Goal: Information Seeking & Learning: Learn about a topic

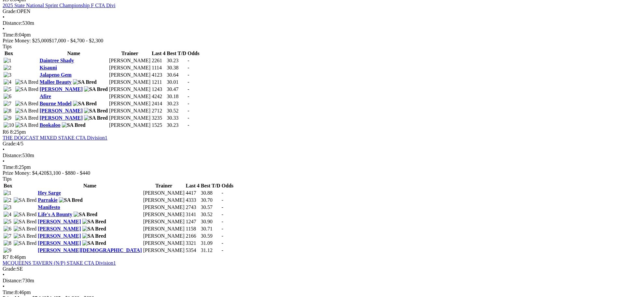
scroll to position [782, 0]
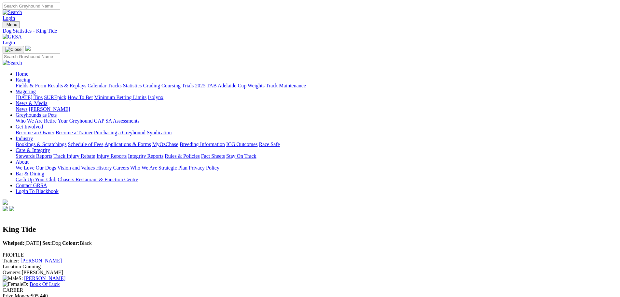
drag, startPoint x: 4, startPoint y: 0, endPoint x: 617, endPoint y: 244, distance: 660.4
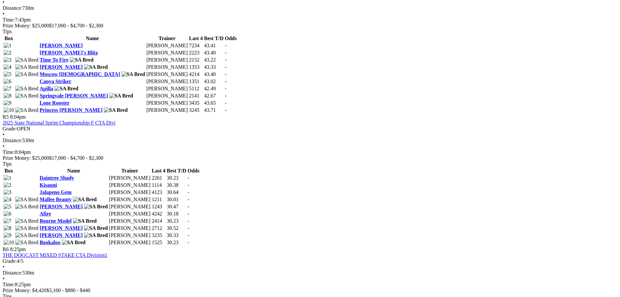
scroll to position [749, 0]
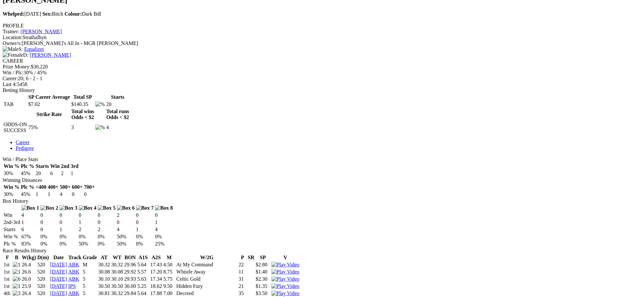
scroll to position [228, 0]
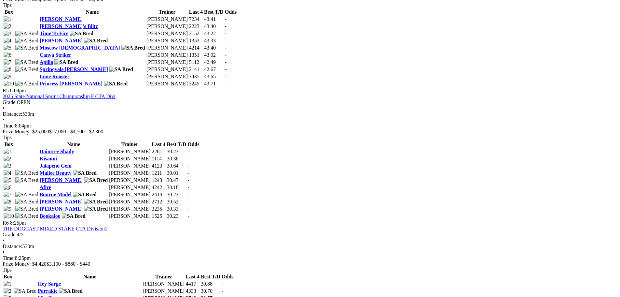
scroll to position [782, 0]
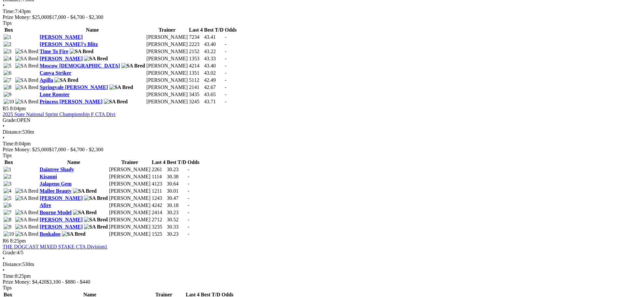
scroll to position [782, 0]
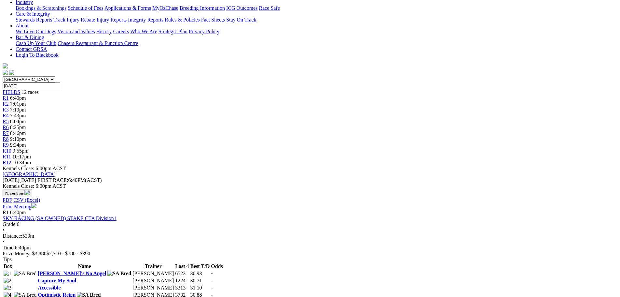
scroll to position [163, 0]
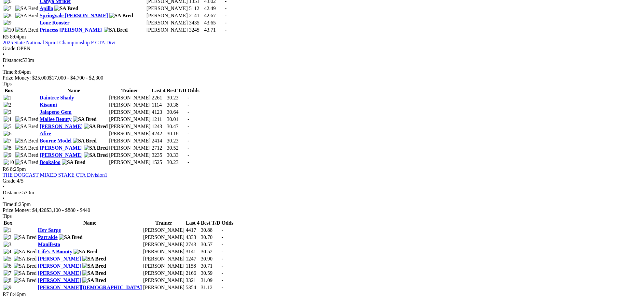
scroll to position [782, 0]
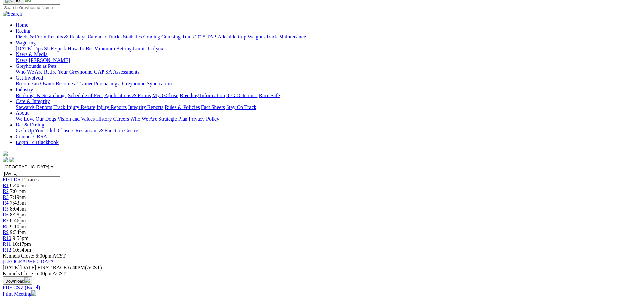
scroll to position [65, 0]
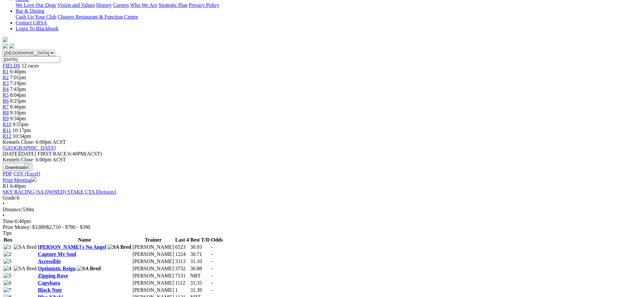
scroll to position [163, 0]
click at [62, 287] on link "Black Noir" at bounding box center [50, 290] width 24 height 6
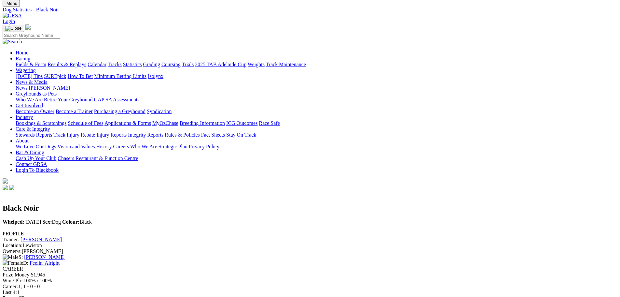
scroll to position [33, 0]
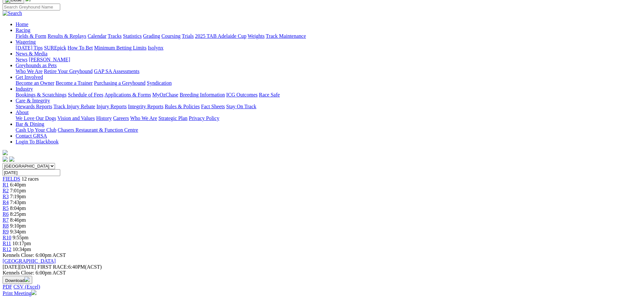
scroll to position [65, 0]
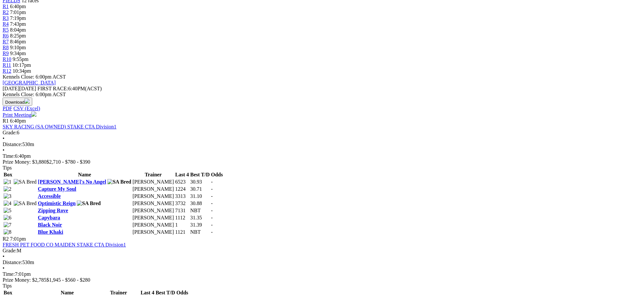
scroll to position [228, 0]
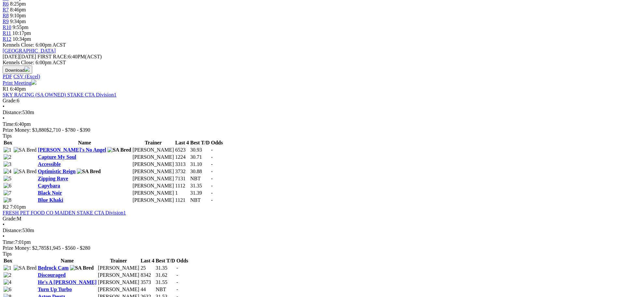
scroll to position [261, 0]
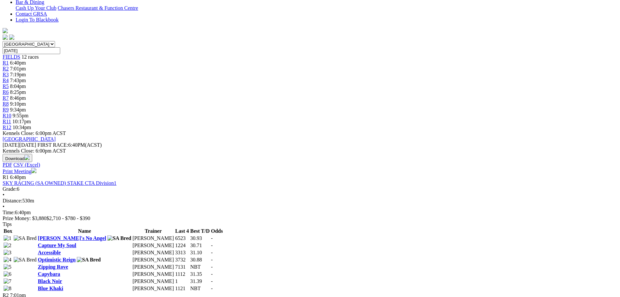
scroll to position [195, 0]
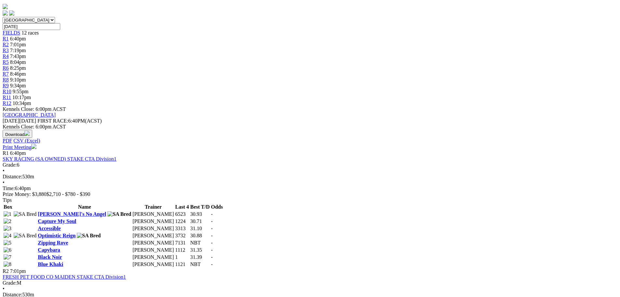
click at [62, 254] on link "Black Noir" at bounding box center [50, 257] width 24 height 6
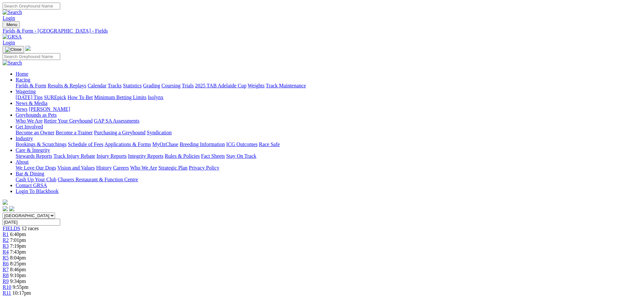
click at [46, 83] on link "Fields & Form" at bounding box center [31, 86] width 31 height 6
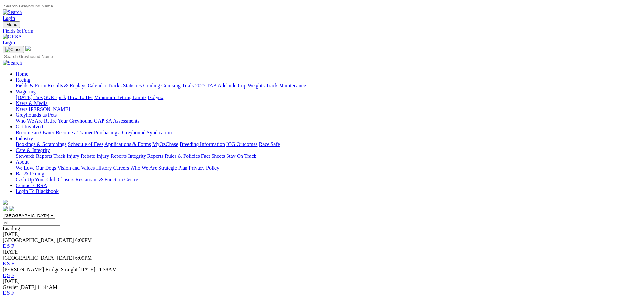
click at [14, 243] on link "F" at bounding box center [12, 246] width 3 height 6
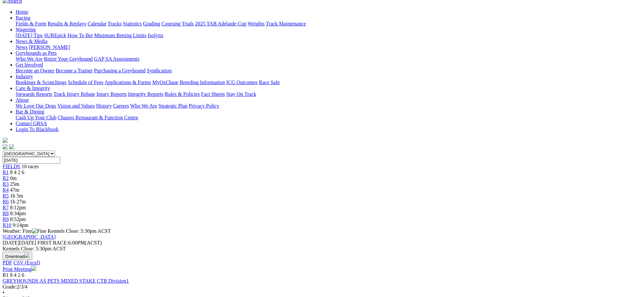
scroll to position [65, 0]
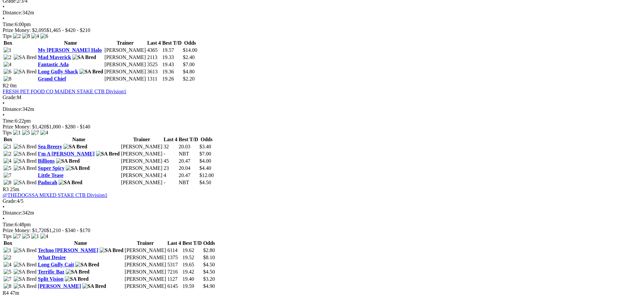
scroll to position [358, 0]
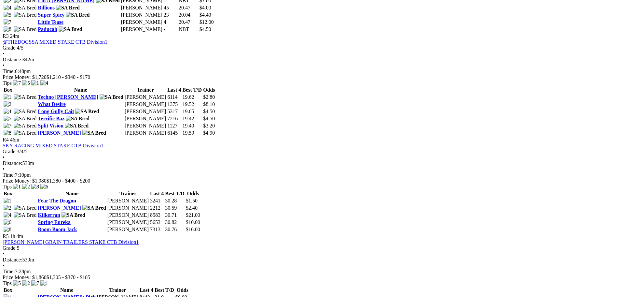
scroll to position [521, 0]
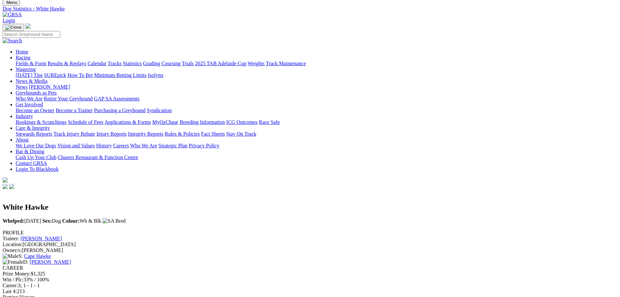
scroll to position [33, 0]
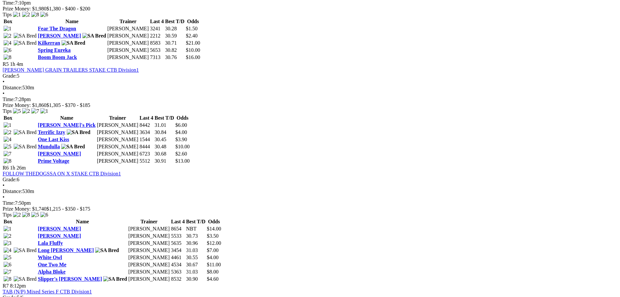
scroll to position [684, 0]
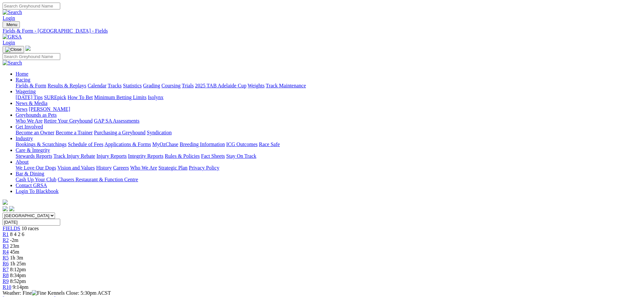
click at [142, 83] on link "Statistics" at bounding box center [132, 86] width 19 height 6
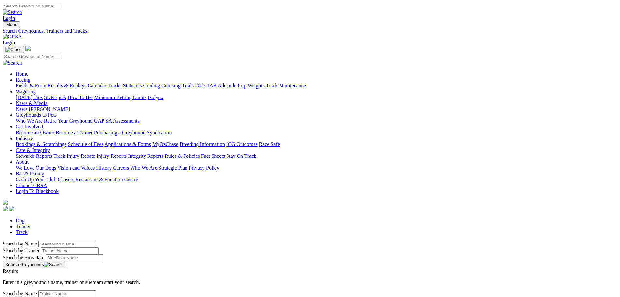
click at [31, 223] on link "Trainer" at bounding box center [23, 226] width 15 height 6
click at [96, 290] on input "Search by Trainer Name" at bounding box center [67, 293] width 58 height 7
click at [96, 290] on input "robyn mckellar" at bounding box center [67, 293] width 58 height 7
type input "r"
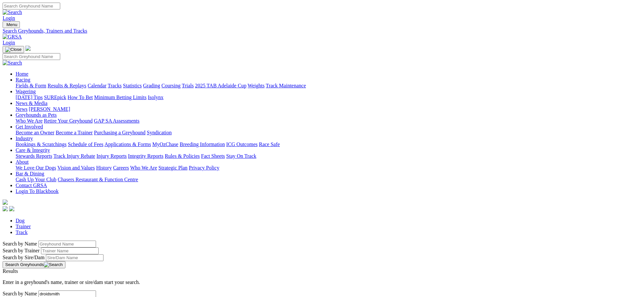
type input "droidsmith"
click at [25, 218] on link "Dog" at bounding box center [20, 221] width 9 height 6
click at [96, 240] on input "Search by Greyhound name" at bounding box center [67, 243] width 58 height 7
type input "droidsmith"
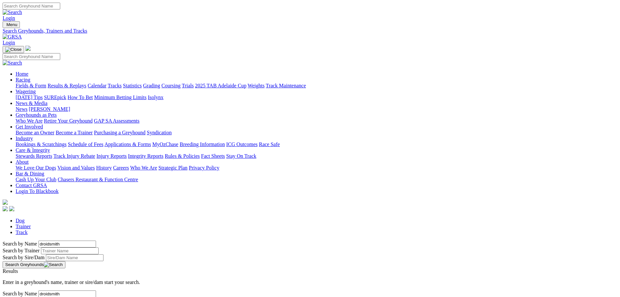
click at [65, 261] on button "Search Greyhounds" at bounding box center [34, 264] width 63 height 7
click at [26, 274] on link "Droidsmith" at bounding box center [15, 277] width 24 height 6
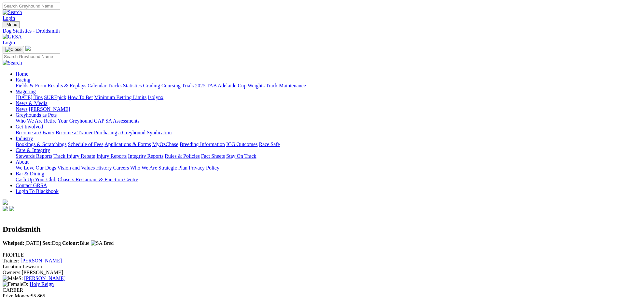
click at [62, 258] on link "[PERSON_NAME]" at bounding box center [41, 261] width 41 height 6
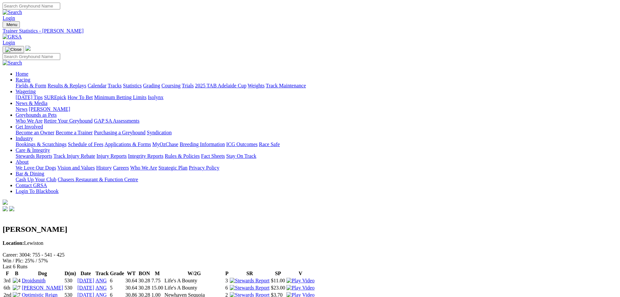
click at [63, 285] on link "[PERSON_NAME]" at bounding box center [42, 288] width 41 height 6
click at [37, 296] on link "Wicket" at bounding box center [29, 302] width 15 height 6
click at [142, 83] on link "Statistics" at bounding box center [132, 86] width 19 height 6
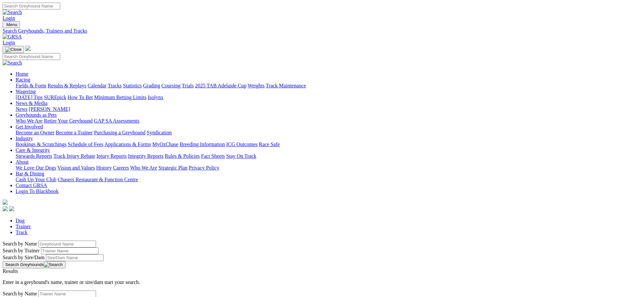
click at [96, 240] on input "Search by Greyhound name" at bounding box center [67, 243] width 58 height 7
type input "walking carpet"
click at [65, 261] on button "Search Greyhounds" at bounding box center [34, 264] width 63 height 7
click at [35, 274] on link "Walking Carpet" at bounding box center [19, 277] width 33 height 6
click at [46, 83] on link "Fields & Form" at bounding box center [31, 86] width 31 height 6
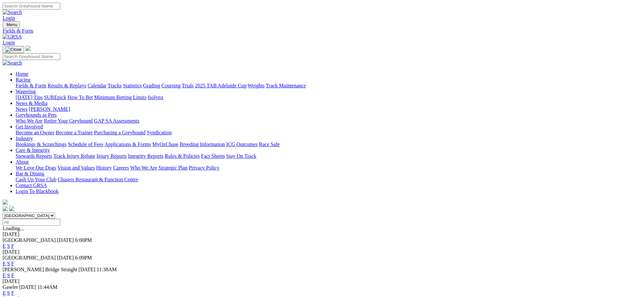
click at [86, 83] on link "Results & Replays" at bounding box center [67, 86] width 39 height 6
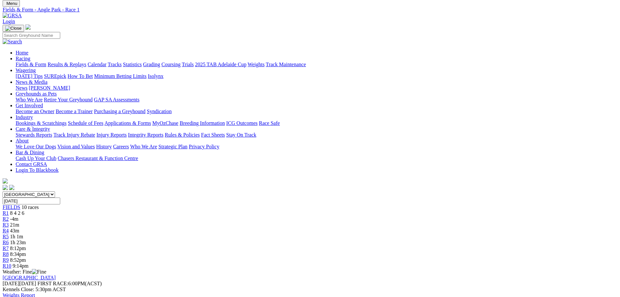
scroll to position [33, 0]
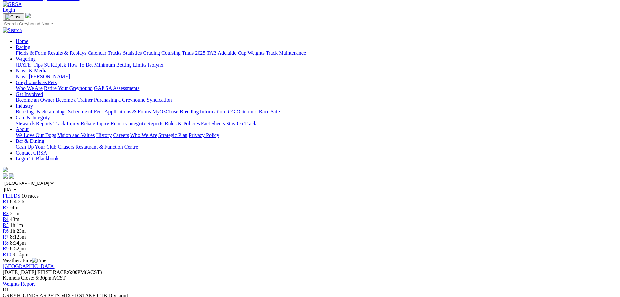
click at [46, 50] on link "Fields & Form" at bounding box center [31, 53] width 31 height 6
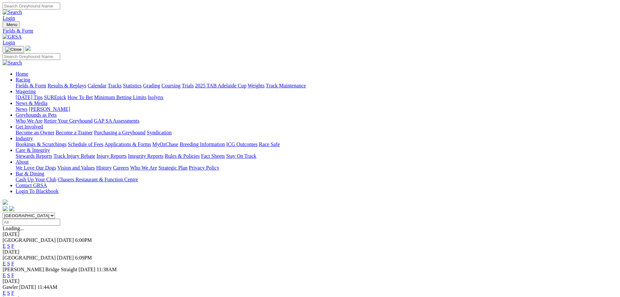
click at [14, 261] on link "F" at bounding box center [12, 264] width 3 height 6
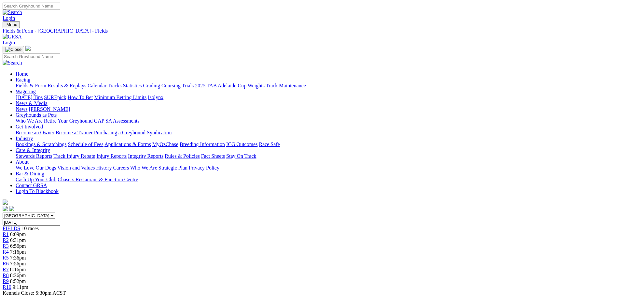
click at [86, 83] on link "Results & Replays" at bounding box center [67, 86] width 39 height 6
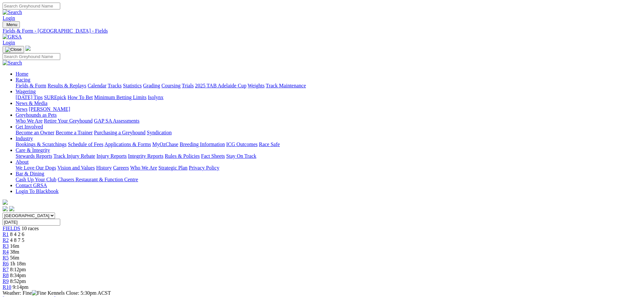
click at [24, 237] on span "4 8 7 5" at bounding box center [17, 240] width 14 height 6
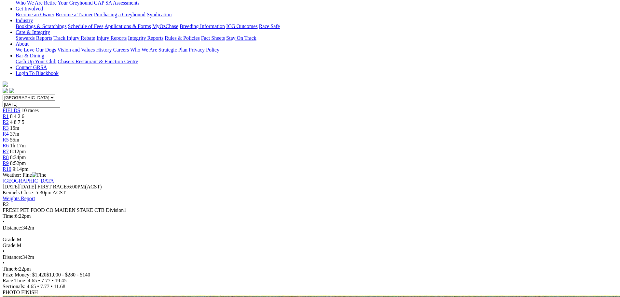
scroll to position [130, 0]
